Goal: Task Accomplishment & Management: Manage account settings

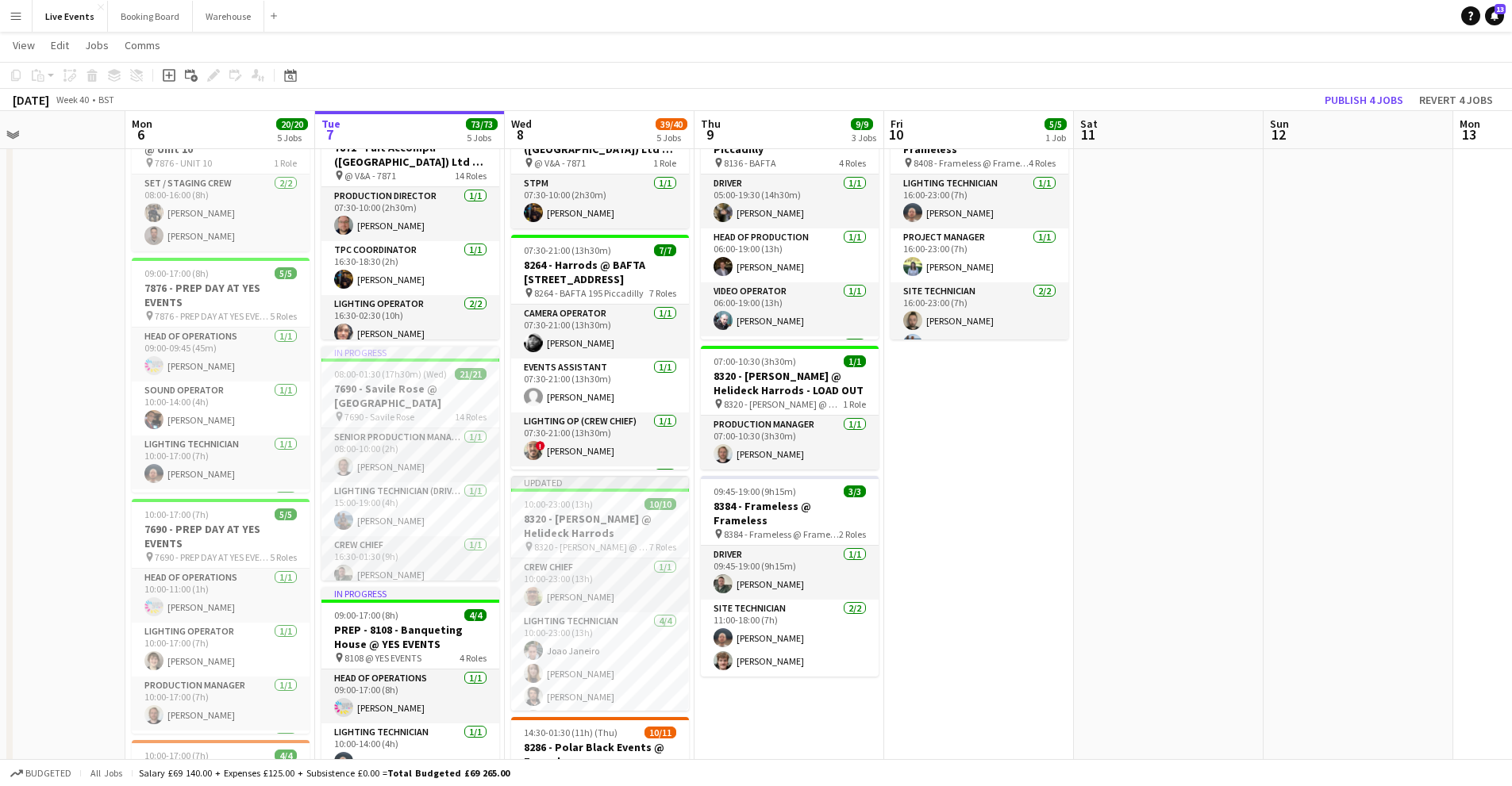
scroll to position [238, 0]
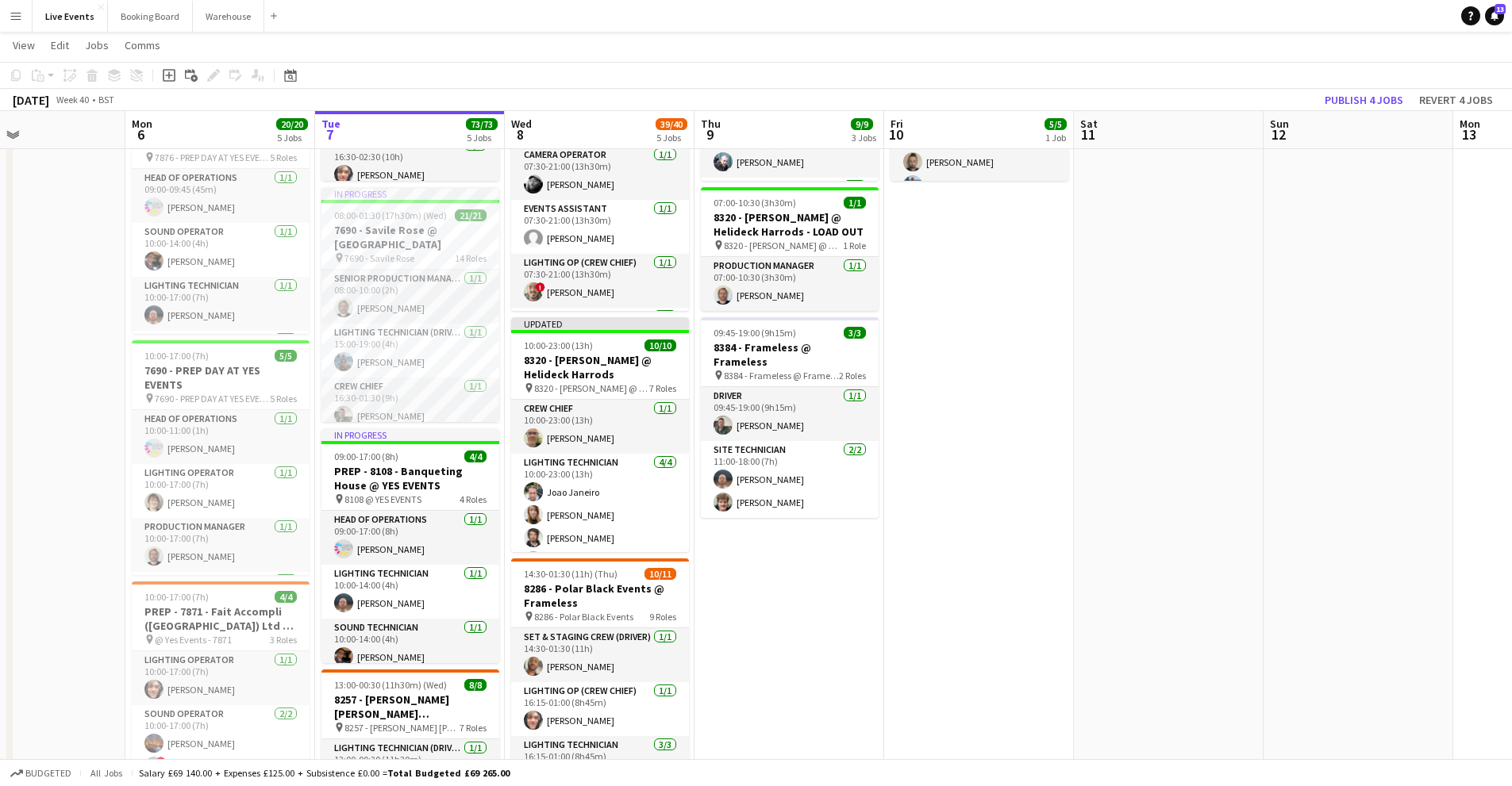
click at [832, 716] on app-date-cell "05:00-19:30 (14h30m) 5/5 8136 - BAFTA @ BAFTA 195 Piccadilly pin 8136 - BAFTA 4…" at bounding box center [789, 558] width 190 height 1238
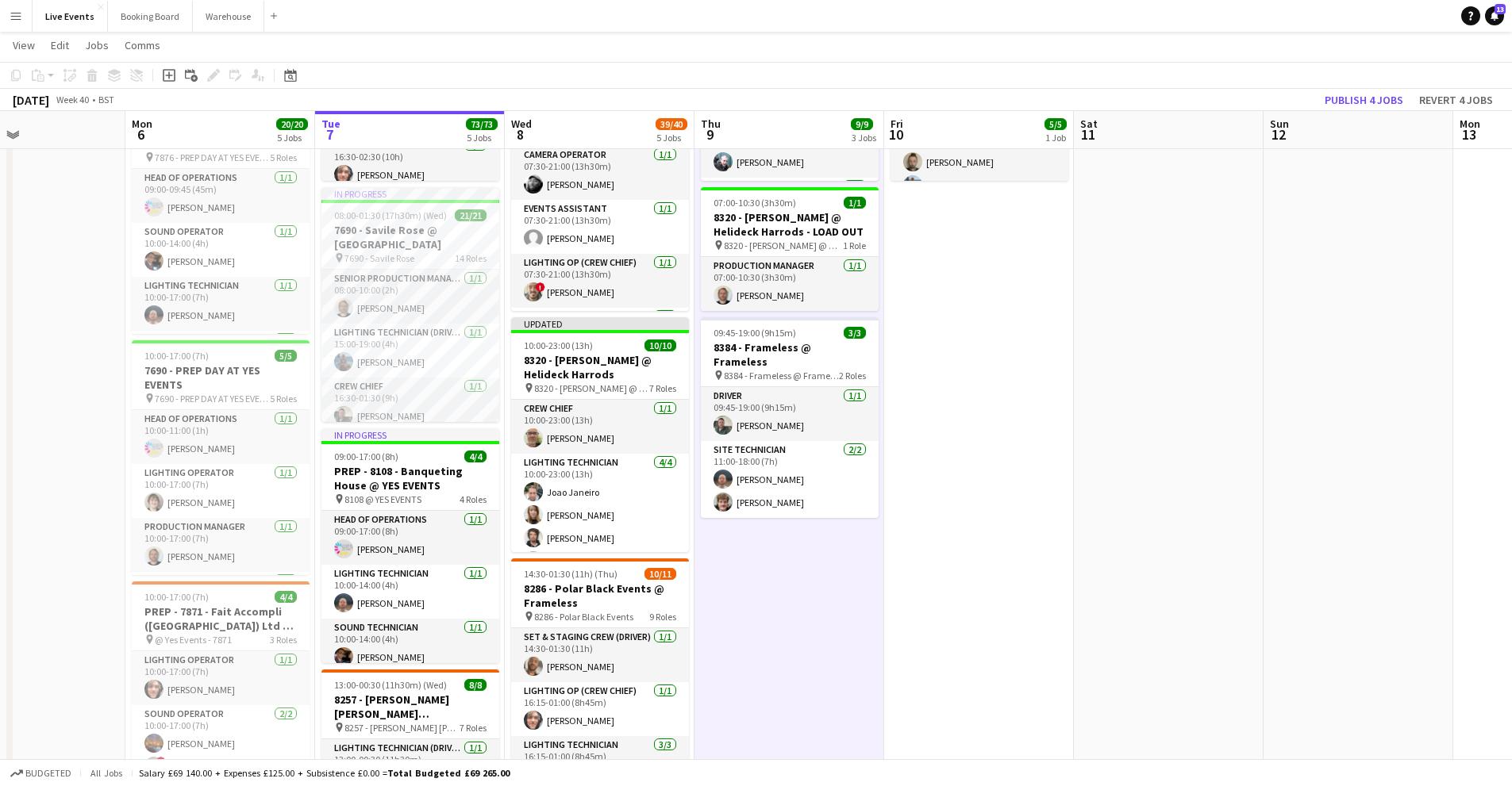
click at [1026, 572] on app-date-cell "16:00-23:00 (7h) 5/5 8408 - Frameless @ Frameless pin 8408 - Frameless @ Framel…" at bounding box center [979, 558] width 190 height 1238
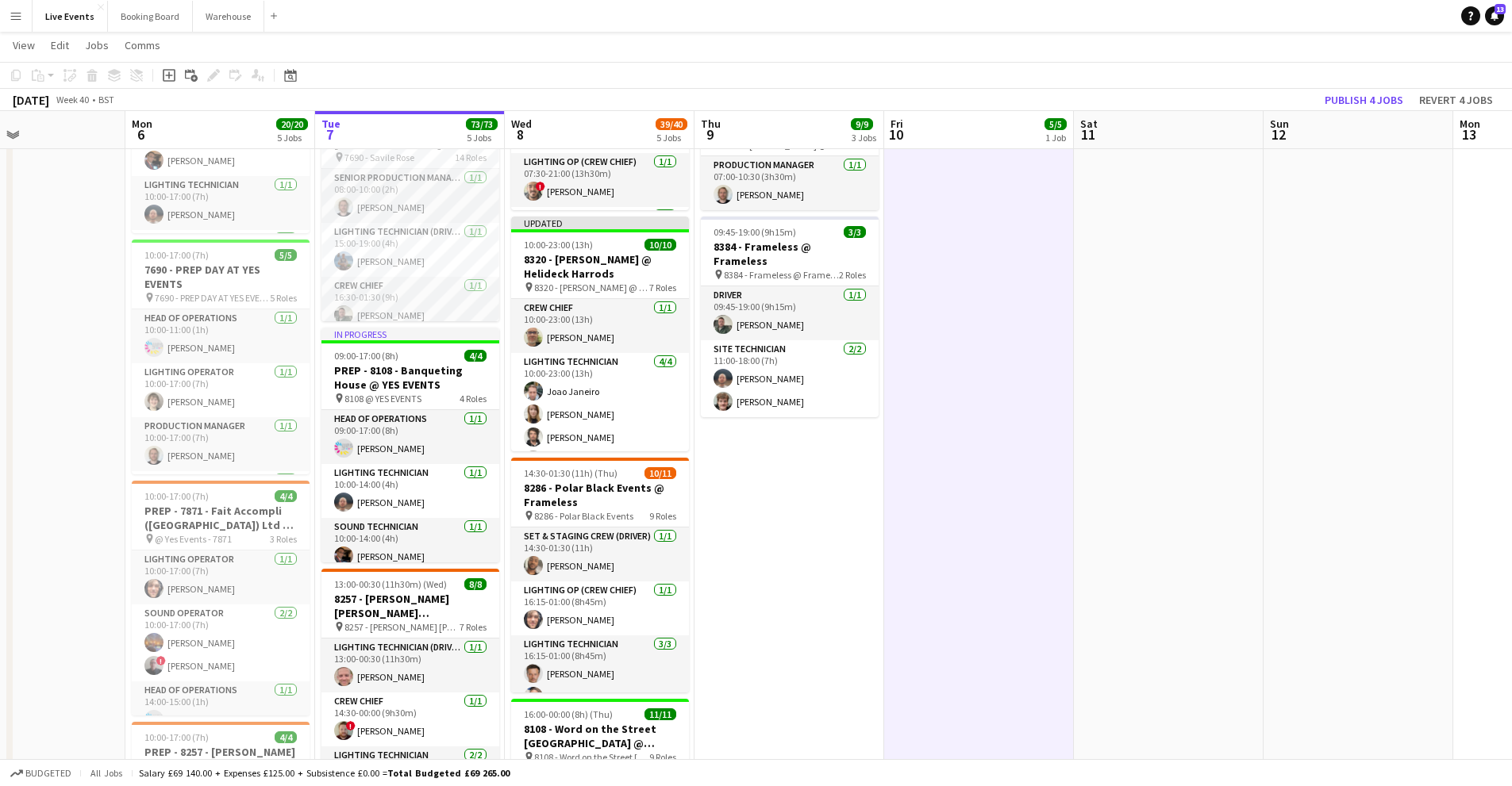
scroll to position [180, 0]
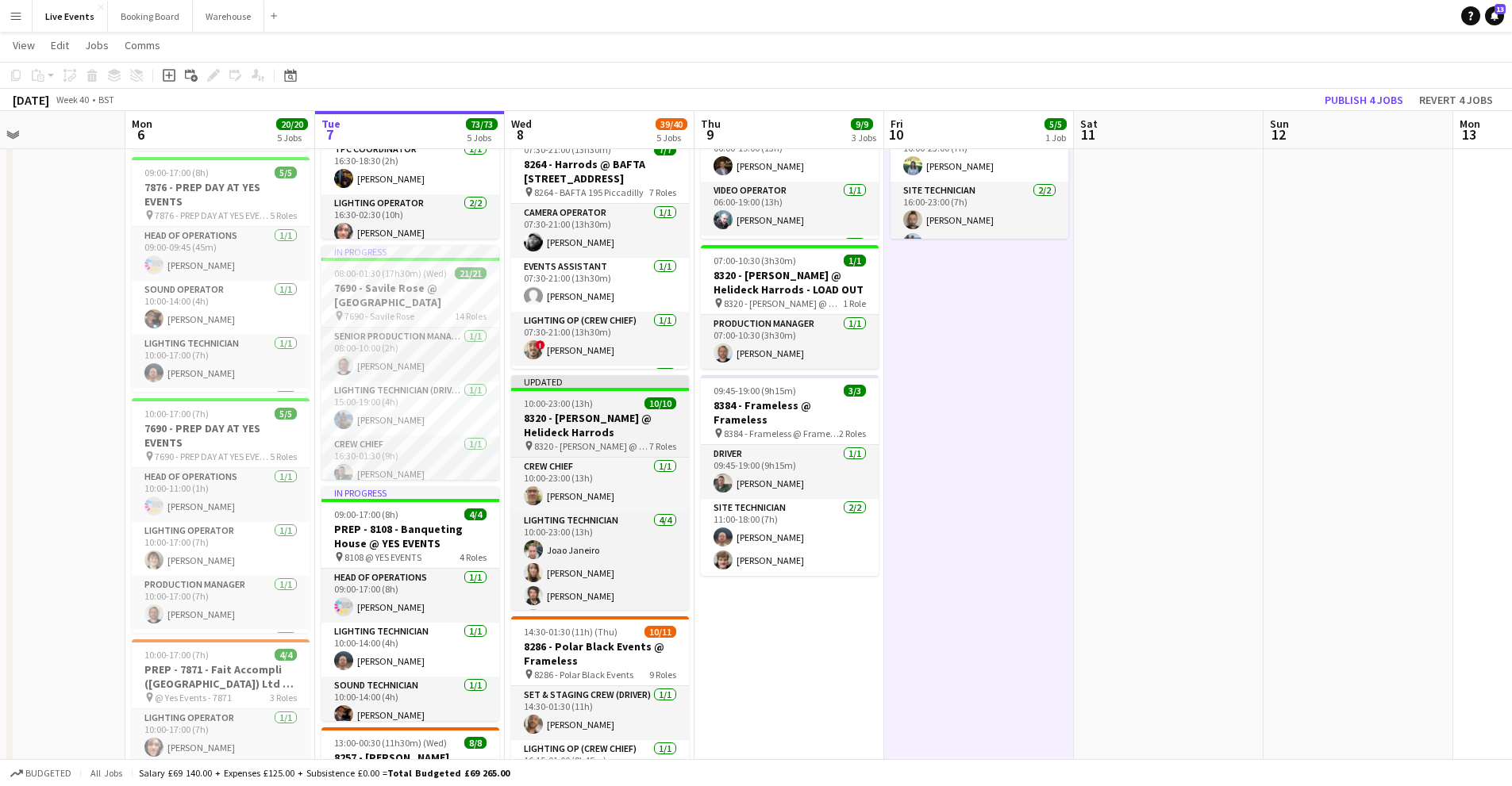
click at [628, 425] on h3 "8320 - [PERSON_NAME] @ Helideck Harrods" at bounding box center [599, 425] width 177 height 28
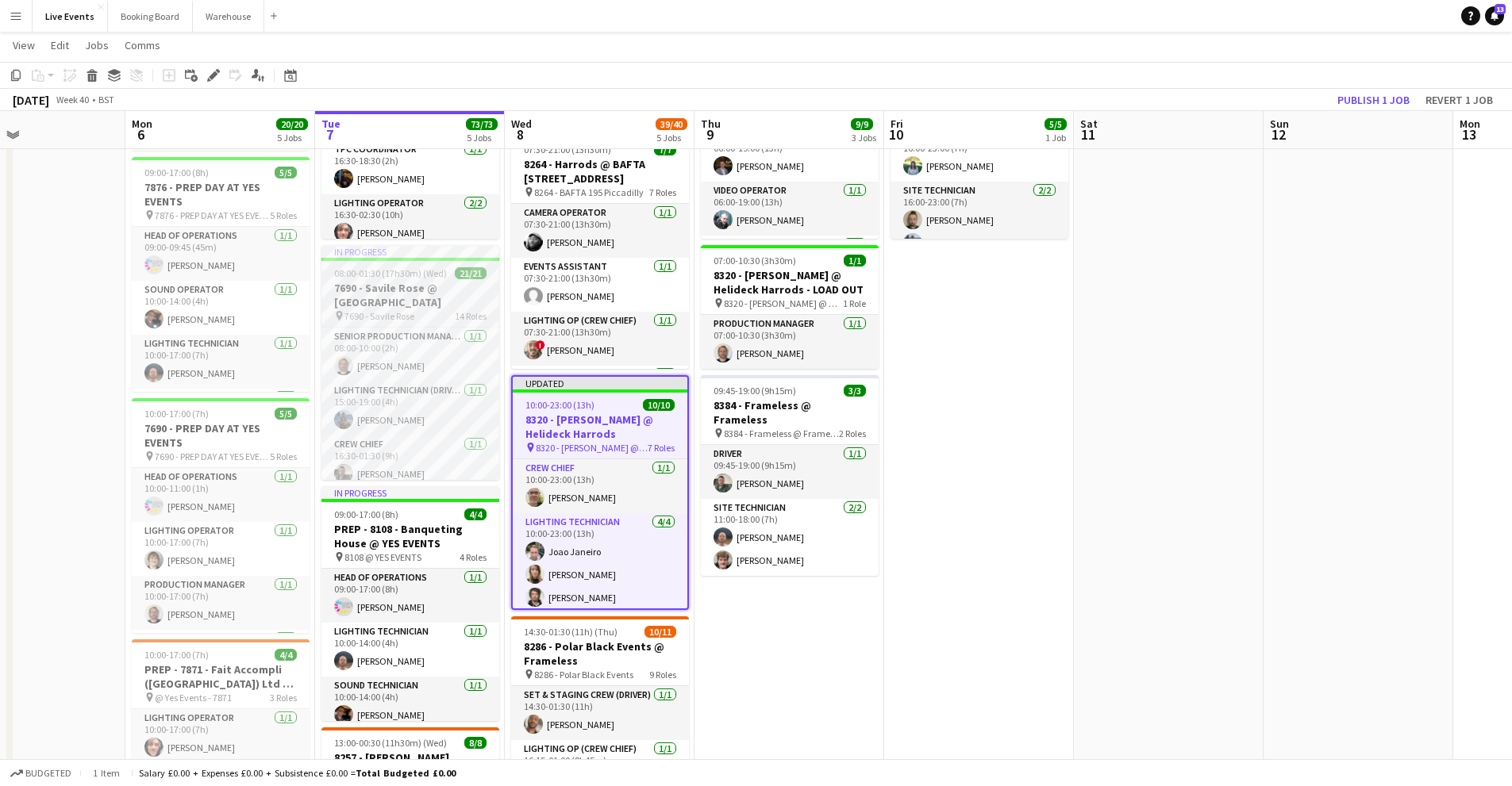
drag, startPoint x: 208, startPoint y: 74, endPoint x: 350, endPoint y: 264, distance: 237.2
click at [207, 74] on icon "Edit" at bounding box center [214, 75] width 12 height 12
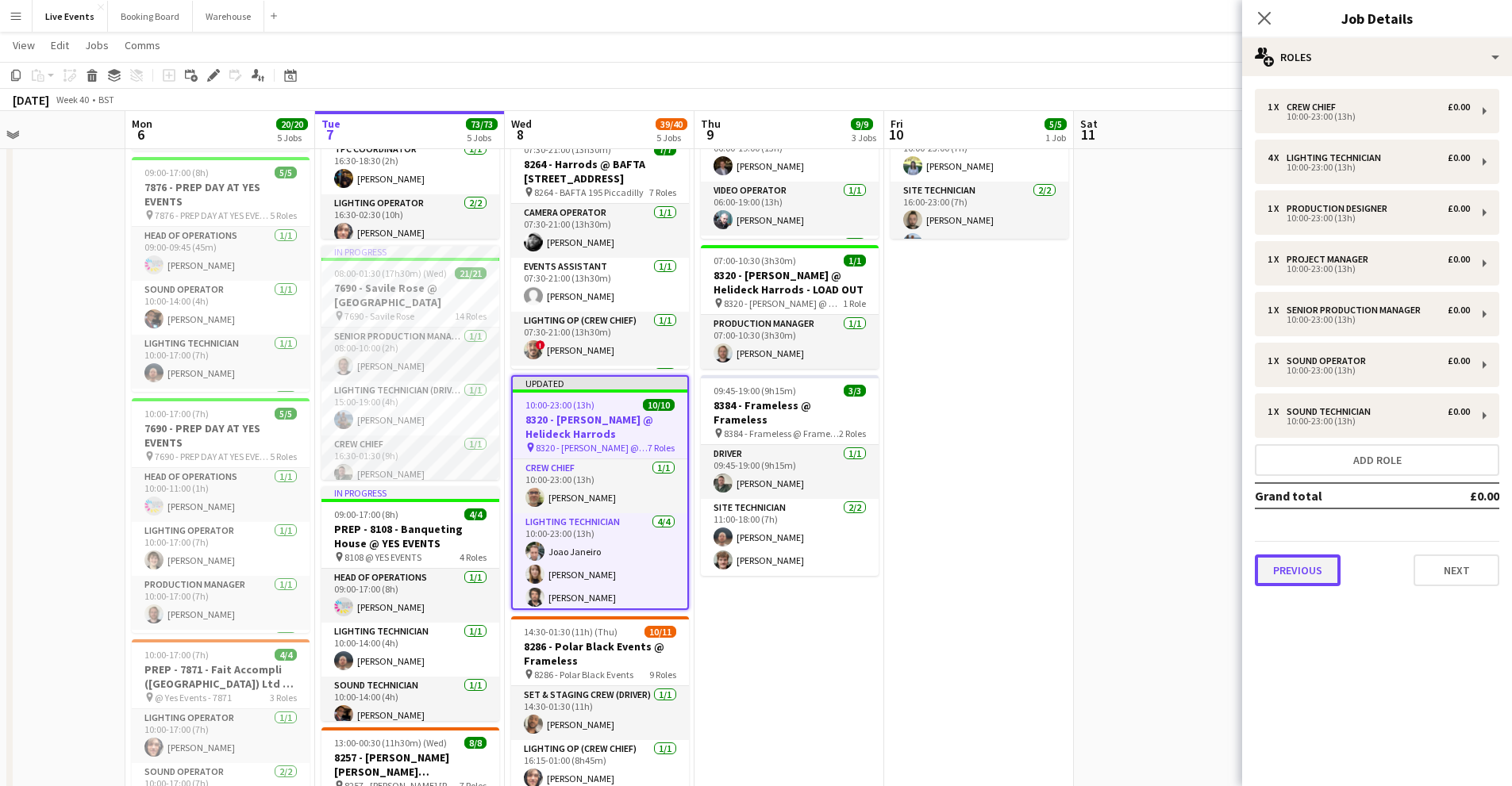
click at [1318, 572] on button "Previous" at bounding box center [1298, 571] width 86 height 32
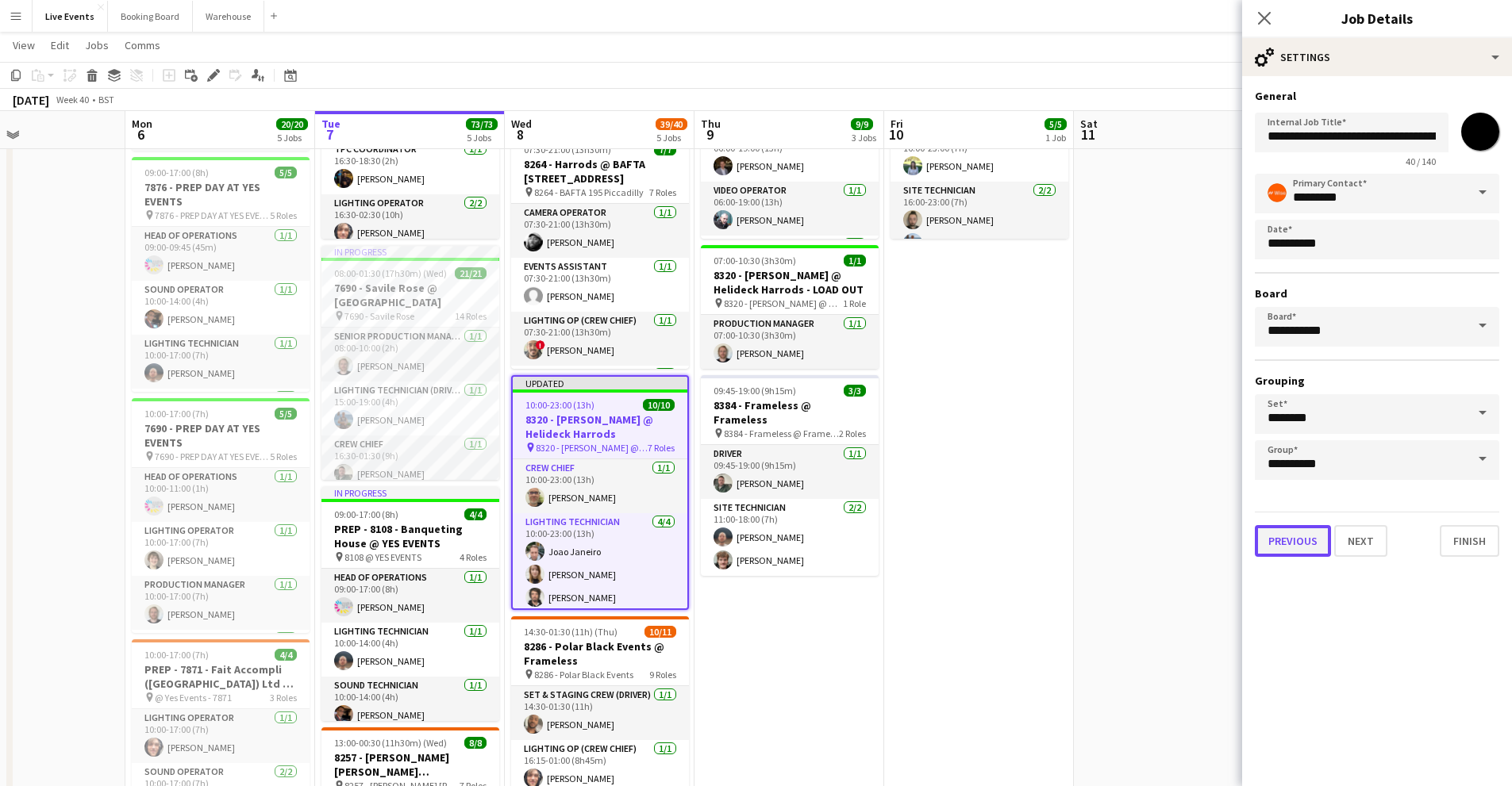
click at [1298, 548] on button "Previous" at bounding box center [1293, 541] width 76 height 32
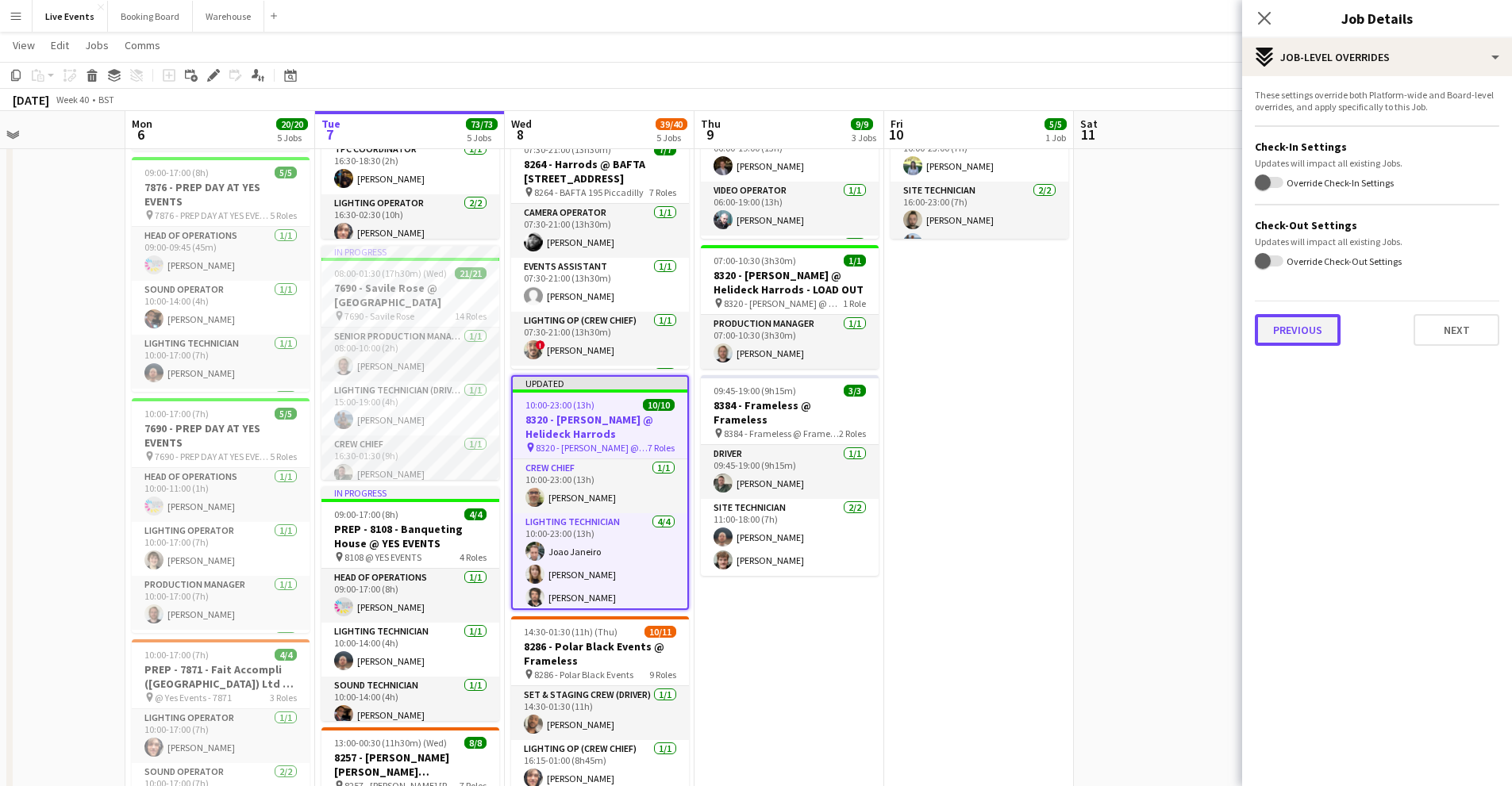
click at [1298, 343] on button "Previous" at bounding box center [1298, 330] width 86 height 32
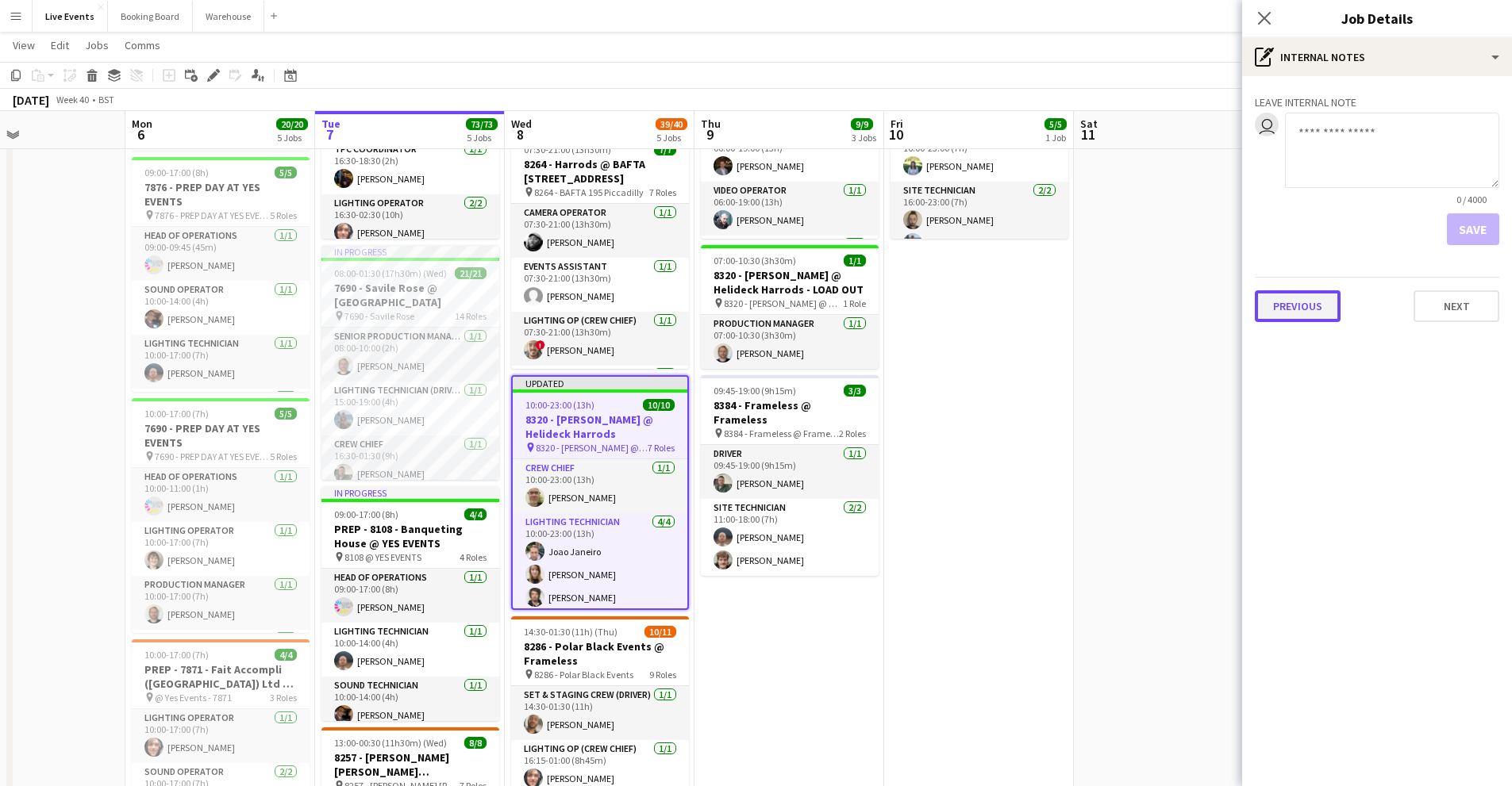
click at [1320, 303] on button "Previous" at bounding box center [1298, 306] width 86 height 32
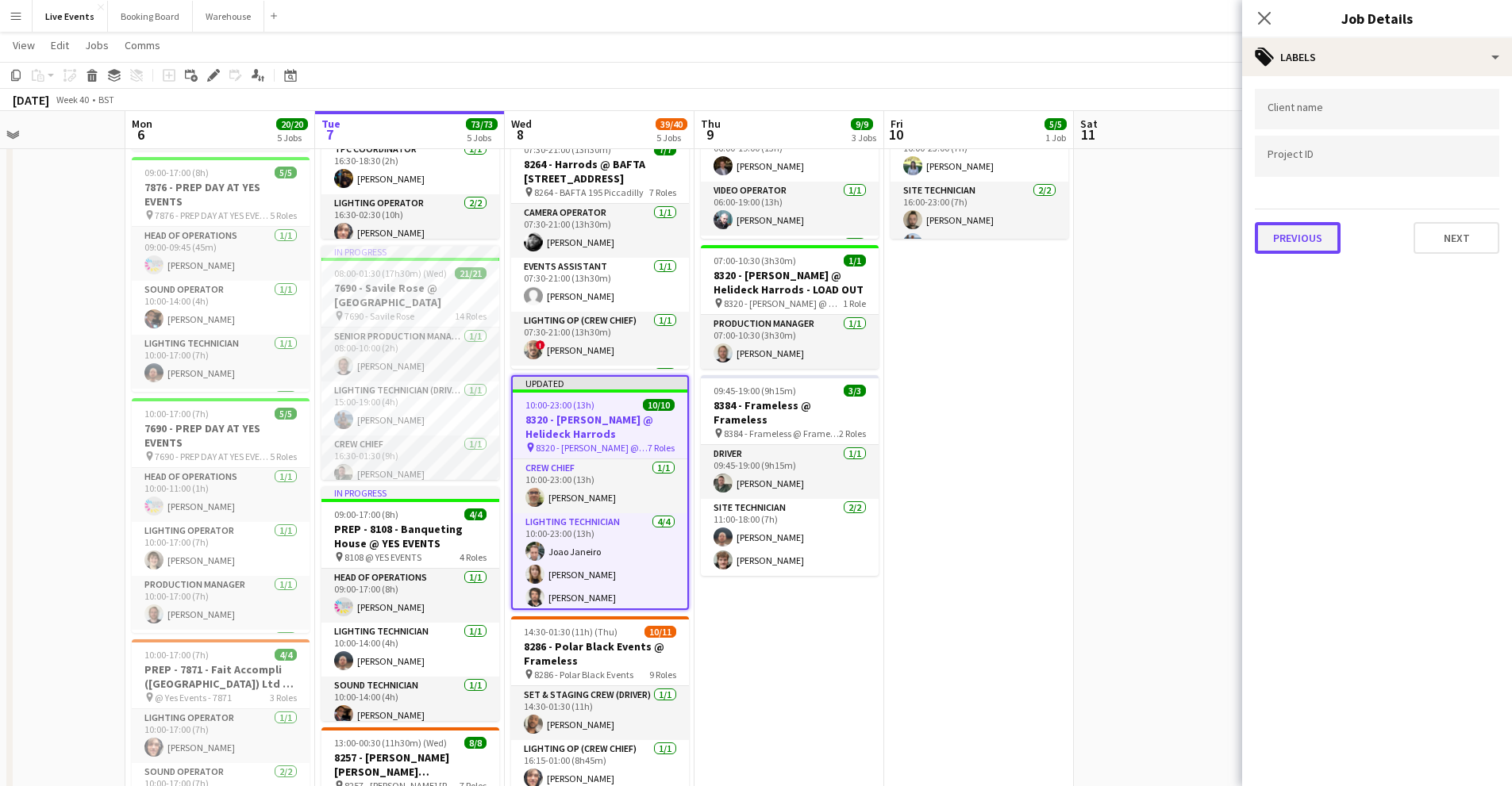
click at [1302, 240] on button "Previous" at bounding box center [1298, 238] width 86 height 32
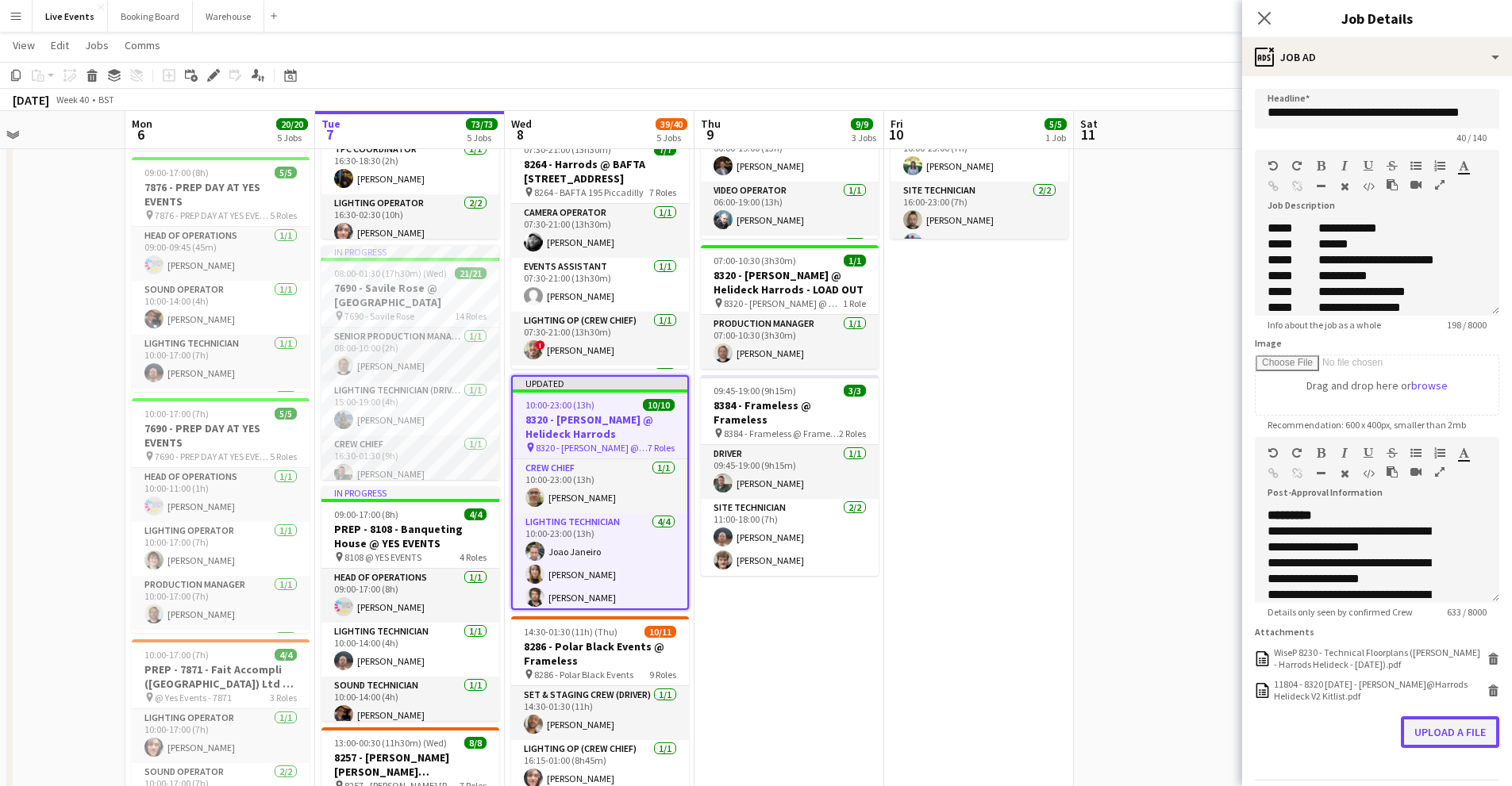
scroll to position [0, 0]
click at [1420, 745] on button "Upload a file" at bounding box center [1450, 732] width 99 height 32
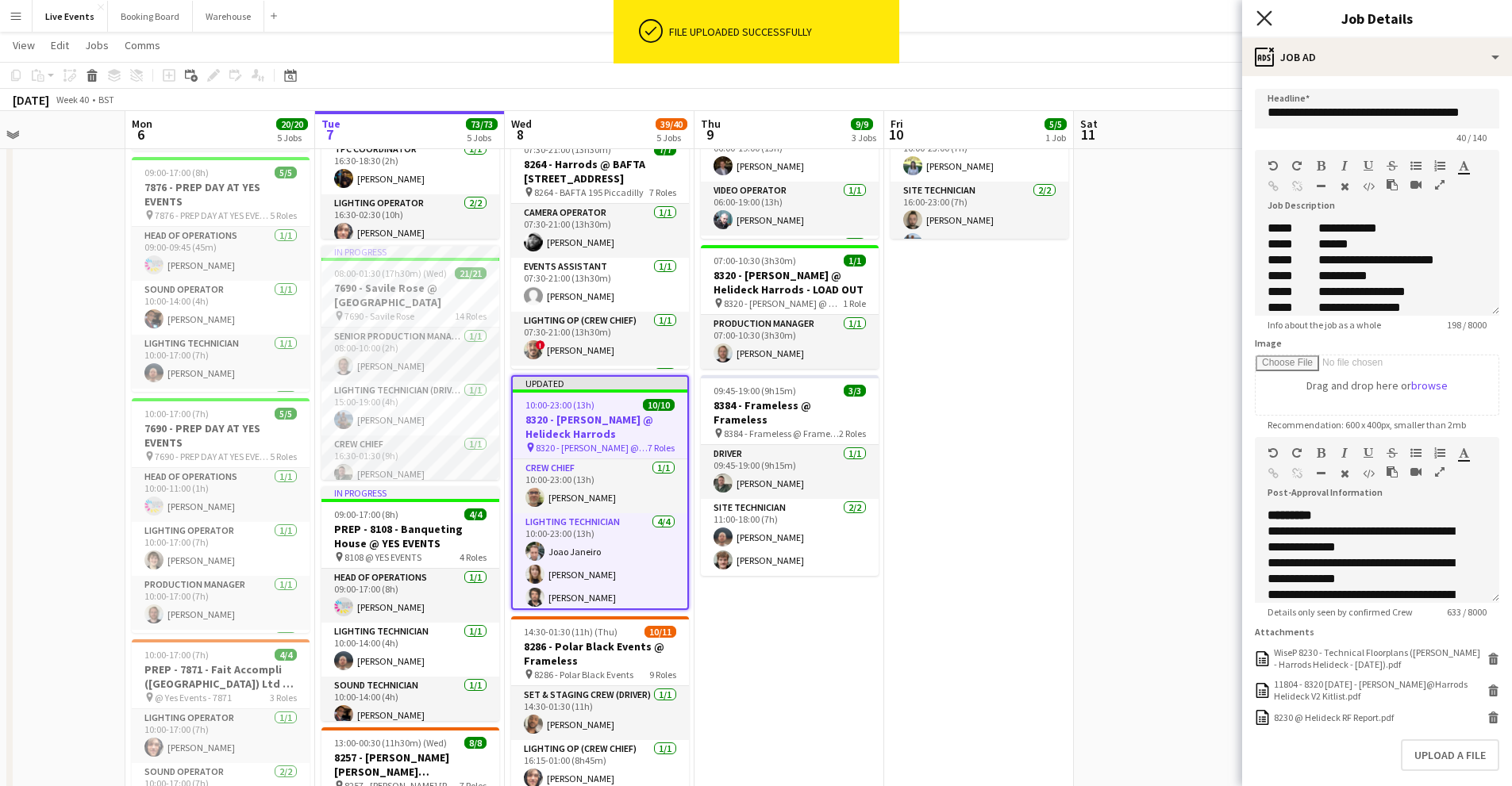
click at [1267, 19] on icon at bounding box center [1264, 18] width 15 height 15
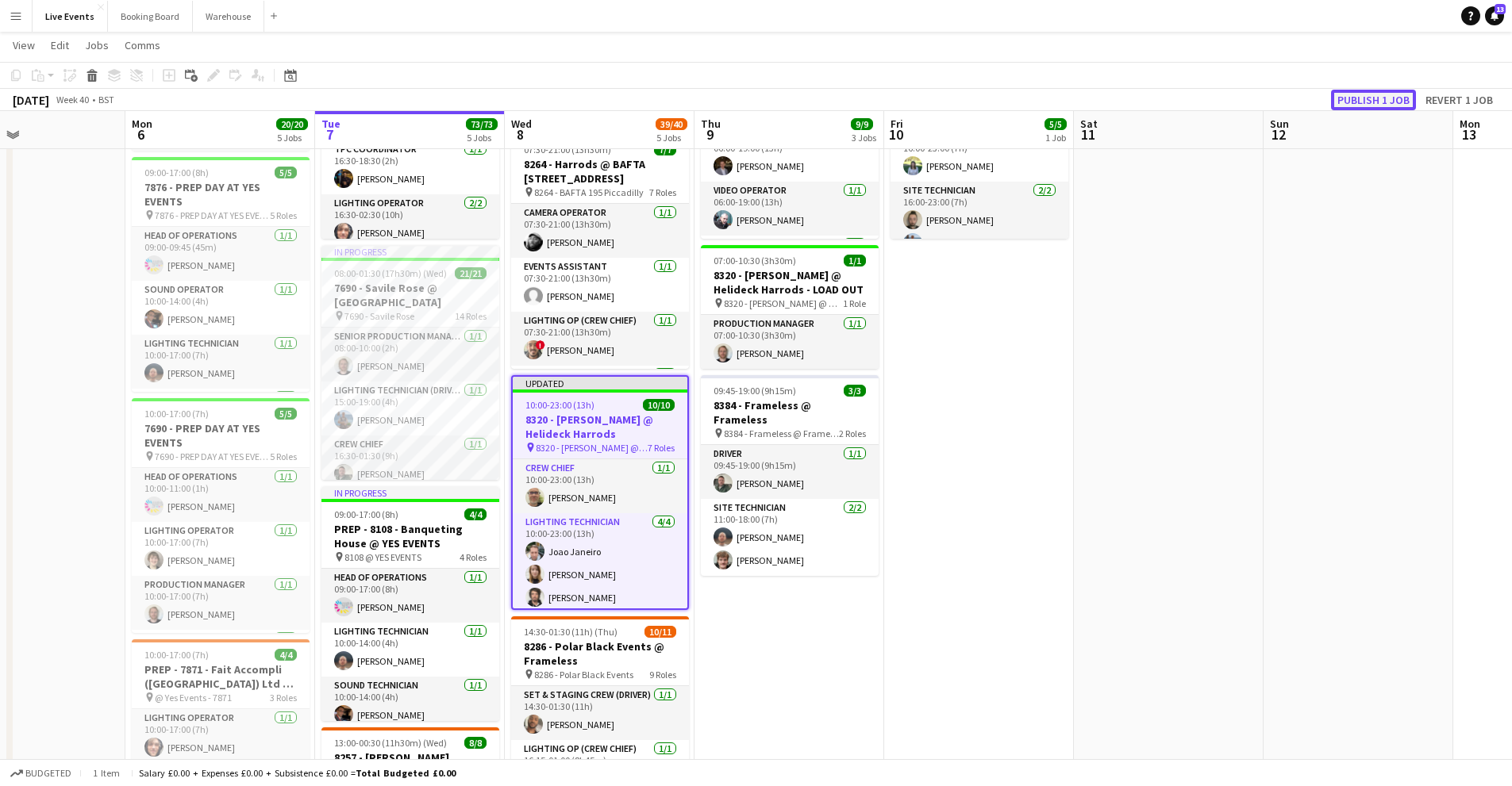
click at [1366, 101] on button "Publish 1 job" at bounding box center [1373, 100] width 85 height 20
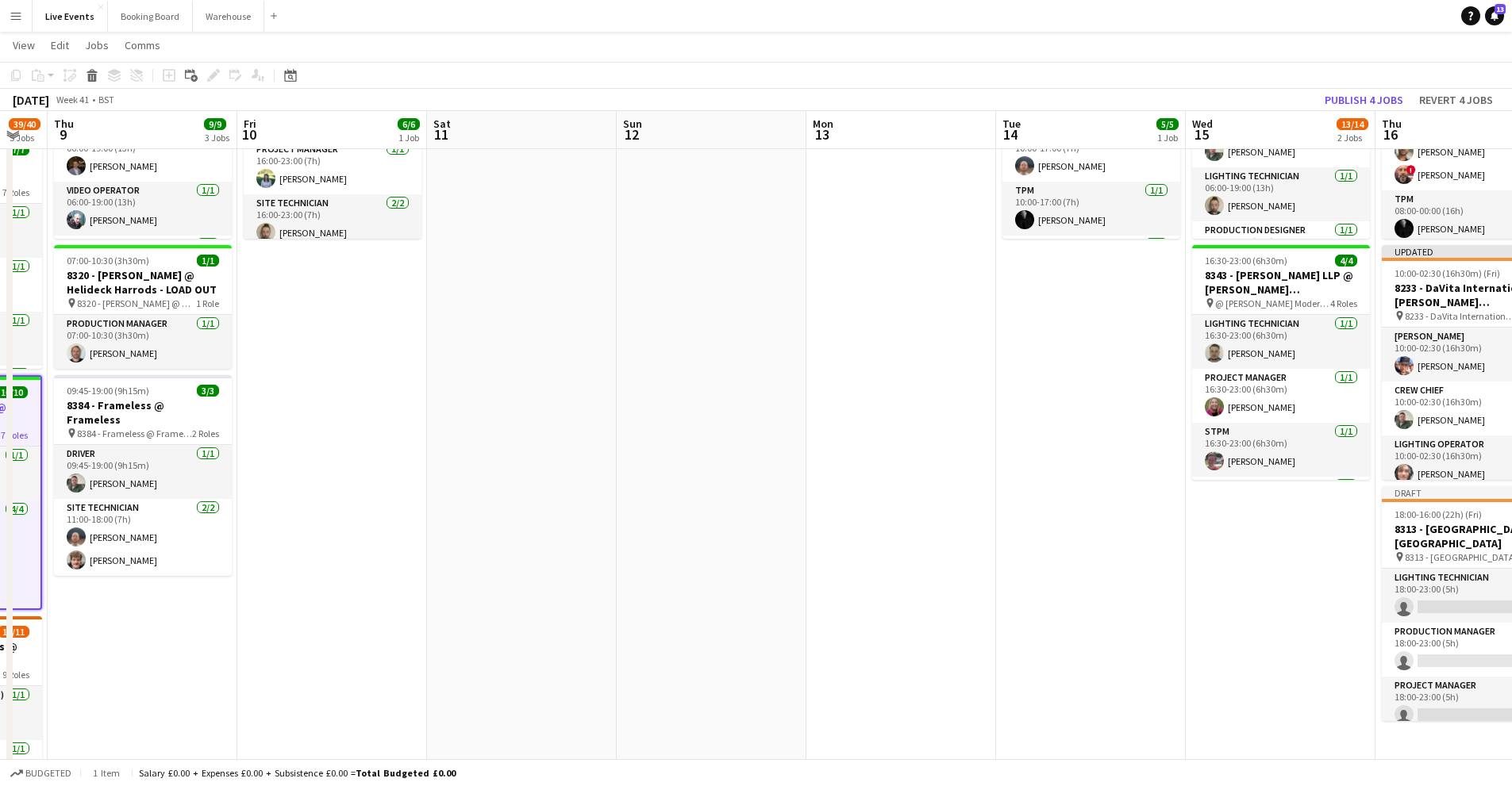
drag, startPoint x: 1071, startPoint y: 520, endPoint x: 605, endPoint y: 583, distance: 470.2
click at [605, 583] on app-calendar-viewport "Sun 5 Mon 6 20/20 5 Jobs Tue 7 73/73 5 Jobs Wed 8 39/40 5 Jobs Thu 9 9/9 3 Jobs…" at bounding box center [756, 558] width 1512 height 1353
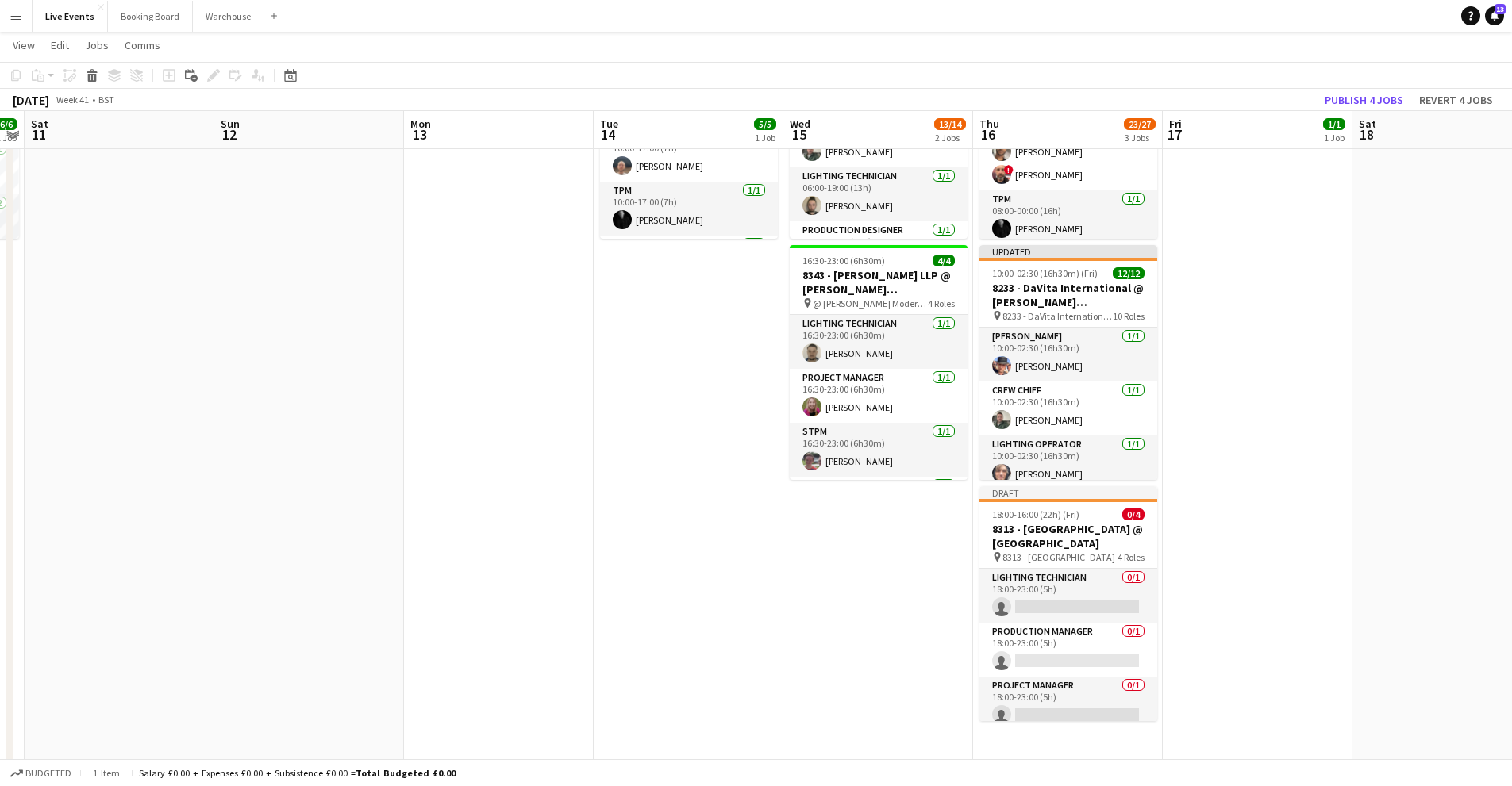
drag, startPoint x: 808, startPoint y: 539, endPoint x: 494, endPoint y: 493, distance: 317.4
click at [146, 516] on app-calendar-viewport "Tue 7 73/73 5 Jobs Wed 8 39/40 5 Jobs Thu 9 9/9 3 Jobs Fri 10 6/6 1 Job Sat 11 …" at bounding box center [756, 558] width 1512 height 1353
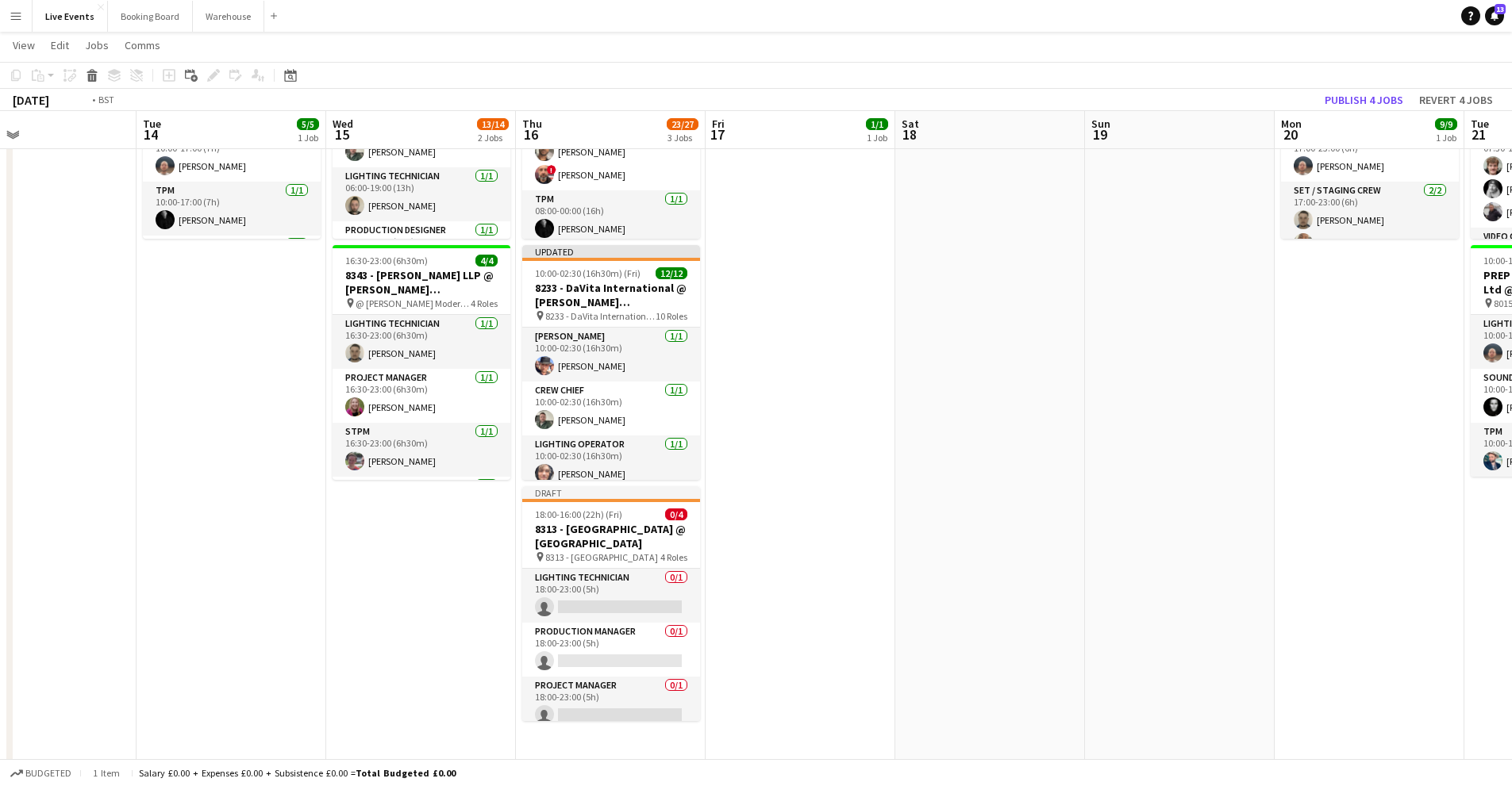
drag, startPoint x: 526, startPoint y: 498, endPoint x: 26, endPoint y: 470, distance: 500.8
click at [0, 472] on app-calendar-viewport "Thu 9 9/9 3 Jobs Fri 10 6/6 1 Job Sat 11 Sun 12 Mon 13 Tue 14 5/5 1 Job Wed 15 …" at bounding box center [756, 558] width 1512 height 1353
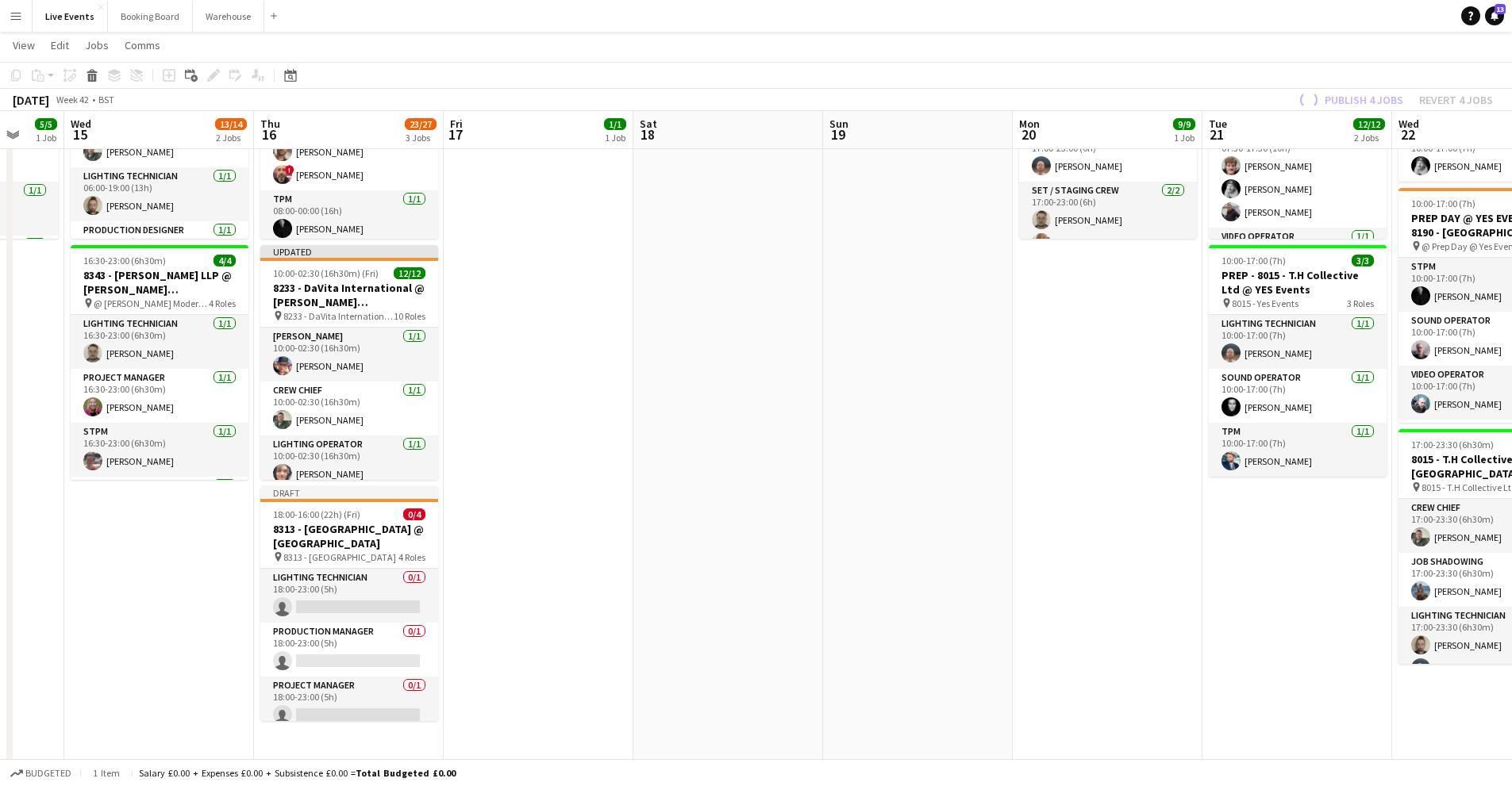
drag, startPoint x: 605, startPoint y: 497, endPoint x: 241, endPoint y: 470, distance: 365.0
click at [244, 471] on app-calendar-viewport "Sun 12 Mon 13 Tue 14 5/5 1 Job Wed 15 13/14 2 Jobs Thu 16 23/27 3 Jobs Fri 17 1…" at bounding box center [756, 558] width 1512 height 1353
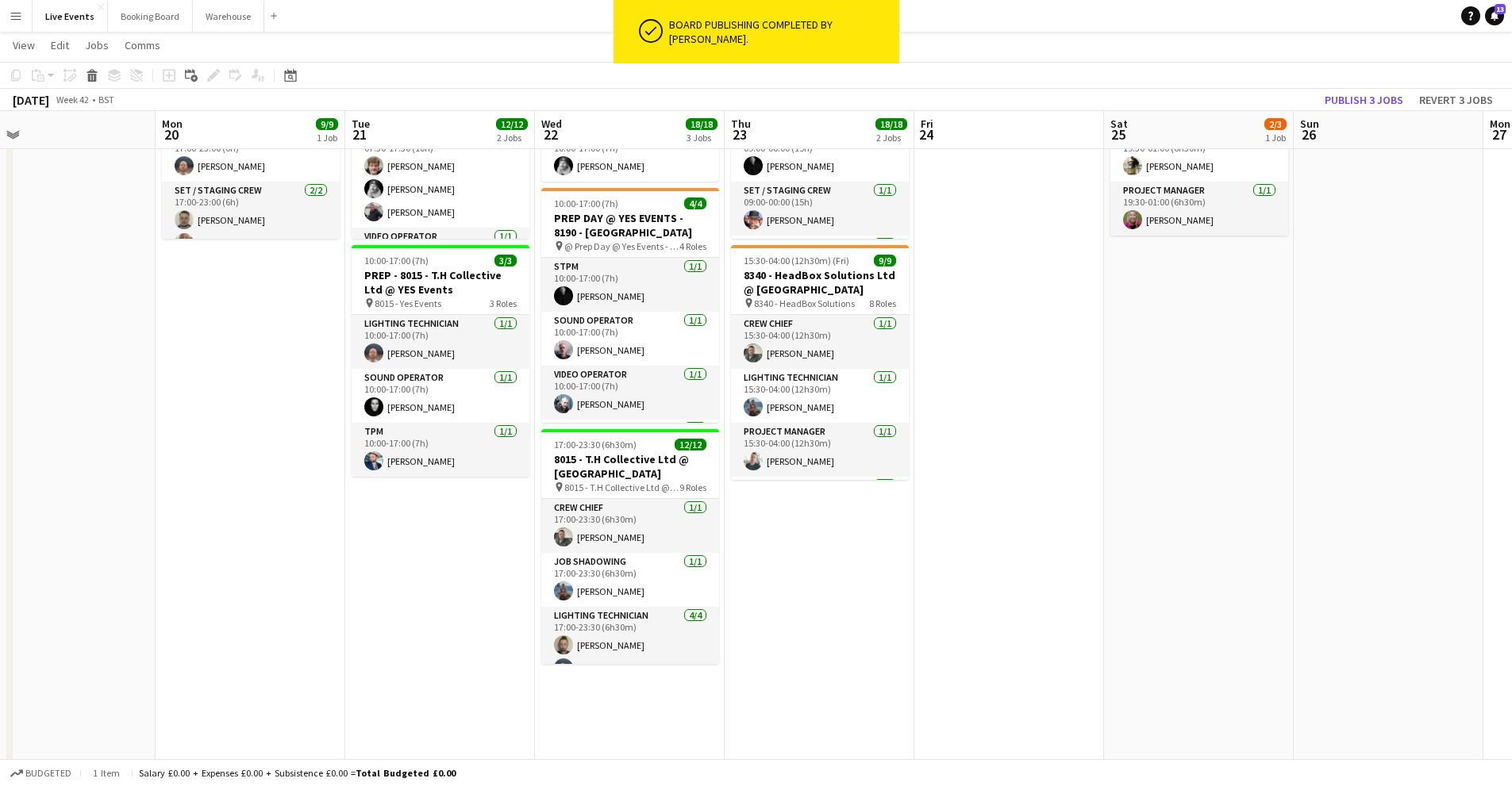
drag, startPoint x: 690, startPoint y: 483, endPoint x: 191, endPoint y: 471, distance: 499.1
click at [154, 460] on app-calendar-viewport "Thu 16 23/27 3 Jobs Fri 17 1/1 1 Job Sat 18 Sun 19 Mon 20 9/9 1 Job Tue 21 12/1…" at bounding box center [756, 558] width 1512 height 1353
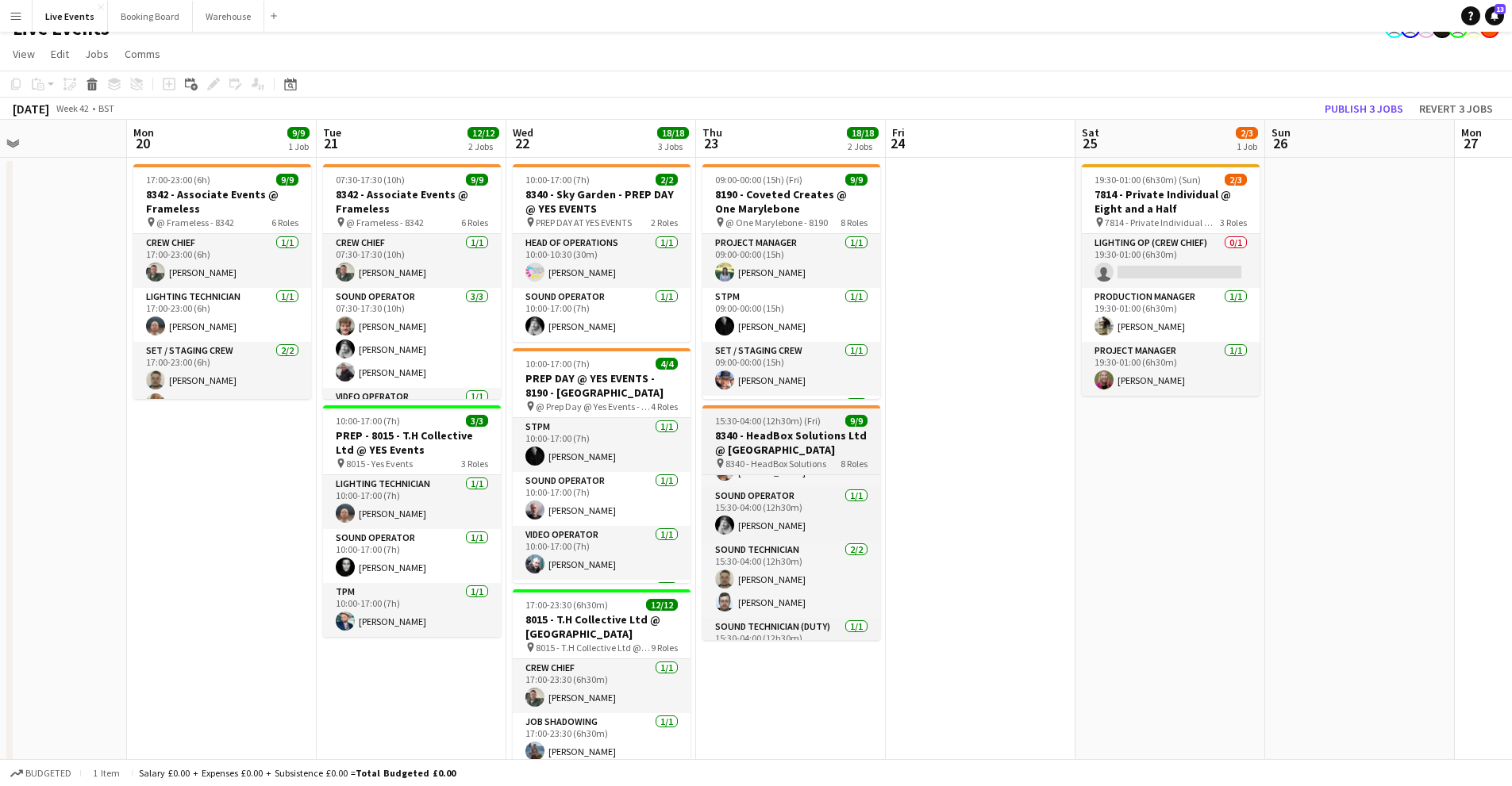
scroll to position [289, 0]
